Goal: Information Seeking & Learning: Learn about a topic

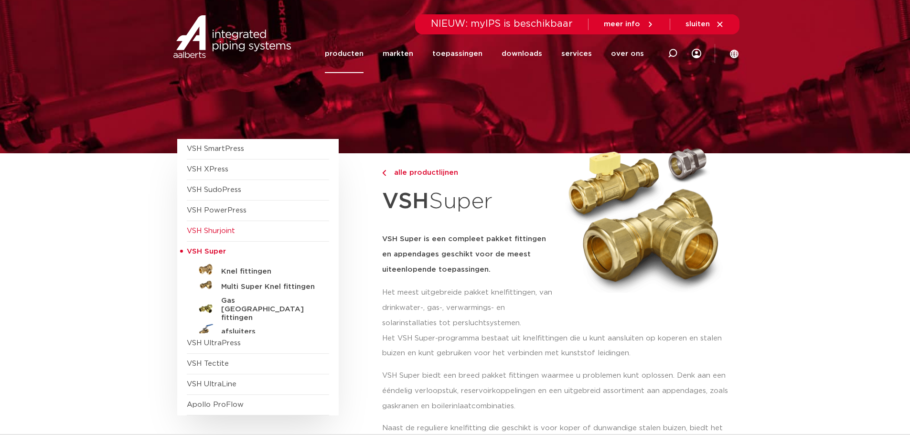
click at [224, 232] on span "VSH Shurjoint" at bounding box center [211, 230] width 48 height 7
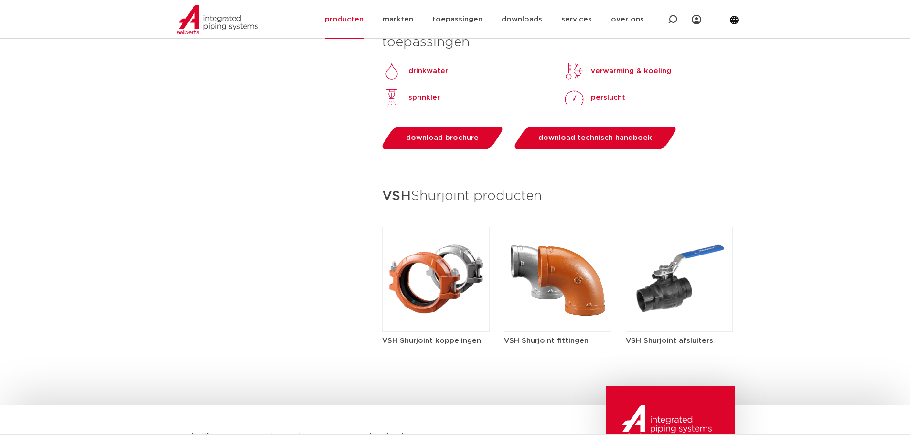
scroll to position [1003, 0]
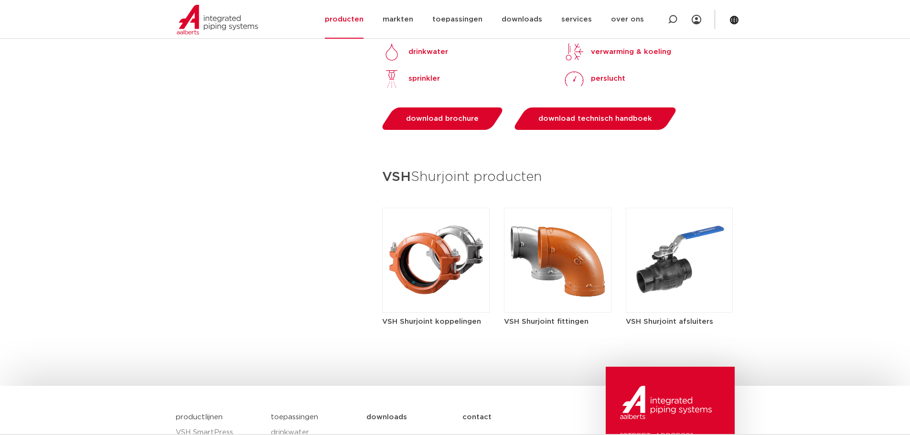
click at [431, 266] on img at bounding box center [435, 260] width 107 height 105
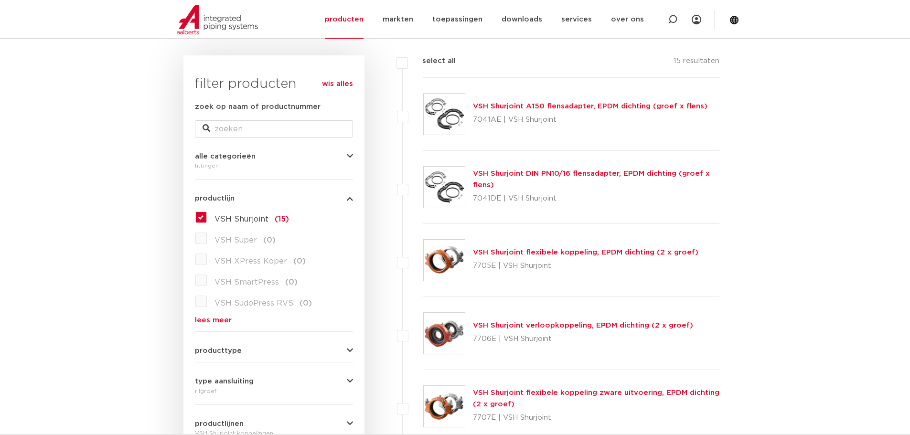
scroll to position [143, 0]
